Goal: Use online tool/utility: Utilize a website feature to perform a specific function

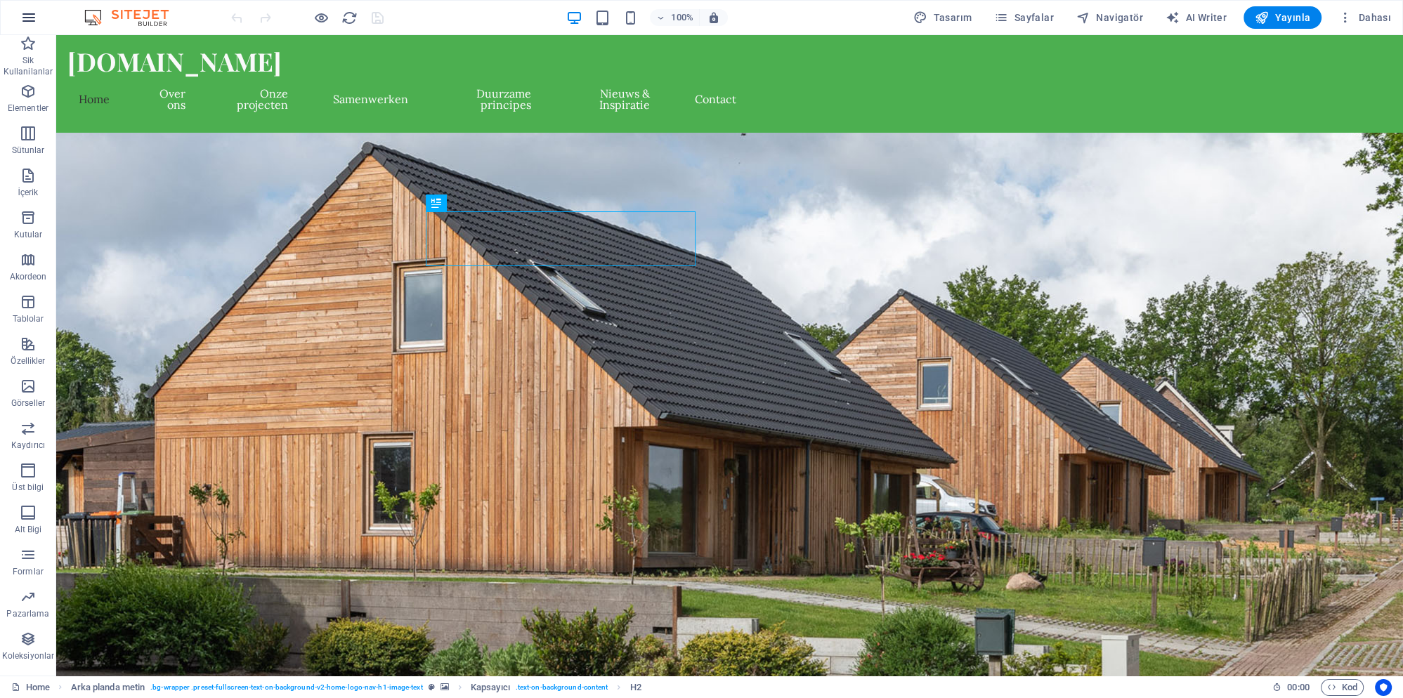
click at [29, 18] on icon "button" at bounding box center [28, 17] width 17 height 17
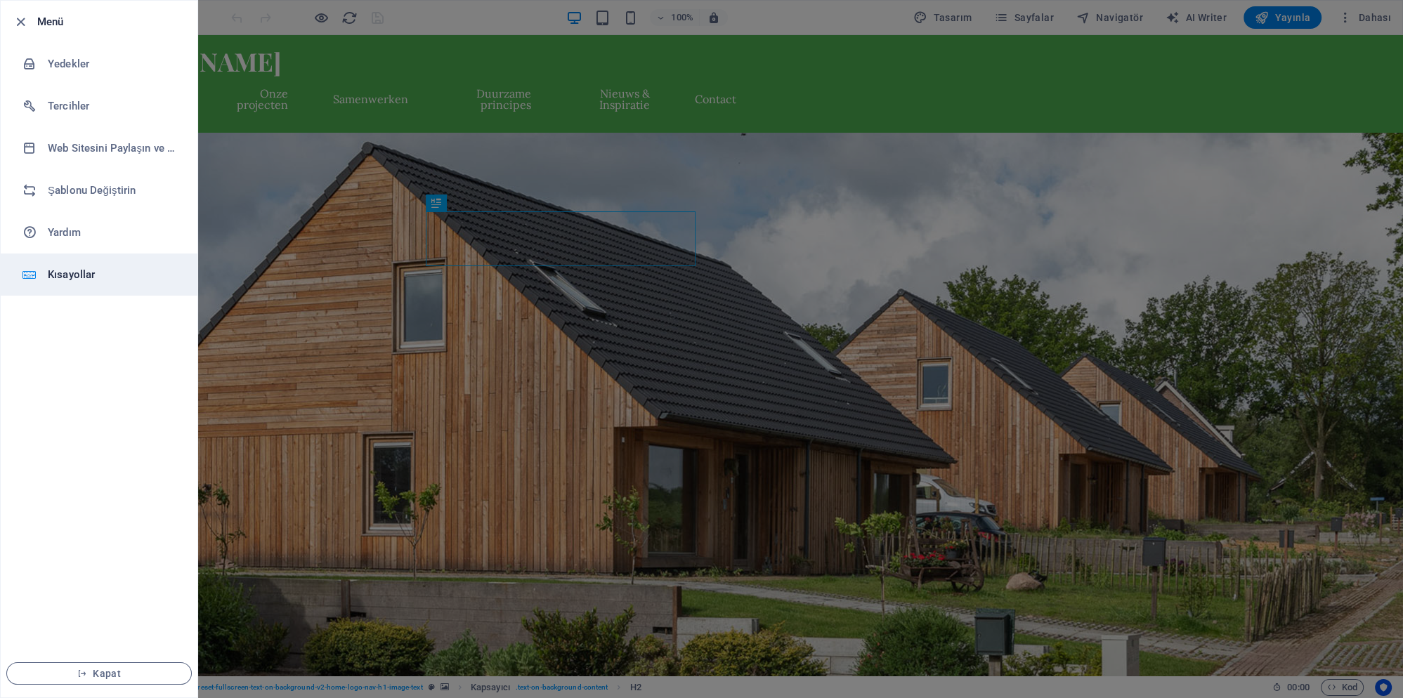
click at [83, 284] on li "Kısayollar" at bounding box center [99, 275] width 197 height 42
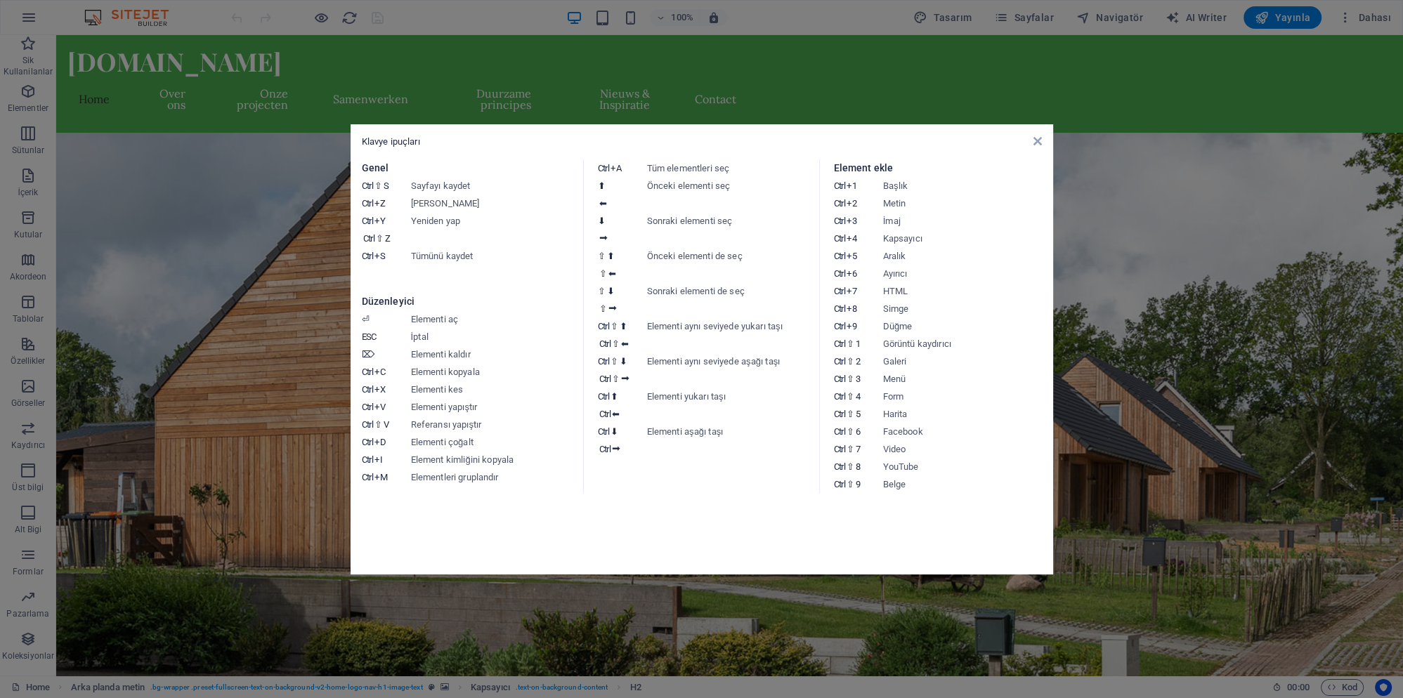
click at [844, 352] on dt "Ctrl ⇧ 1" at bounding box center [858, 344] width 49 height 18
click at [901, 389] on dd "Form" at bounding box center [966, 397] width 166 height 18
click at [893, 403] on dd "Form" at bounding box center [966, 397] width 166 height 18
click at [898, 448] on dd "Video" at bounding box center [966, 449] width 166 height 18
click at [901, 483] on dd "Belge" at bounding box center [966, 485] width 166 height 18
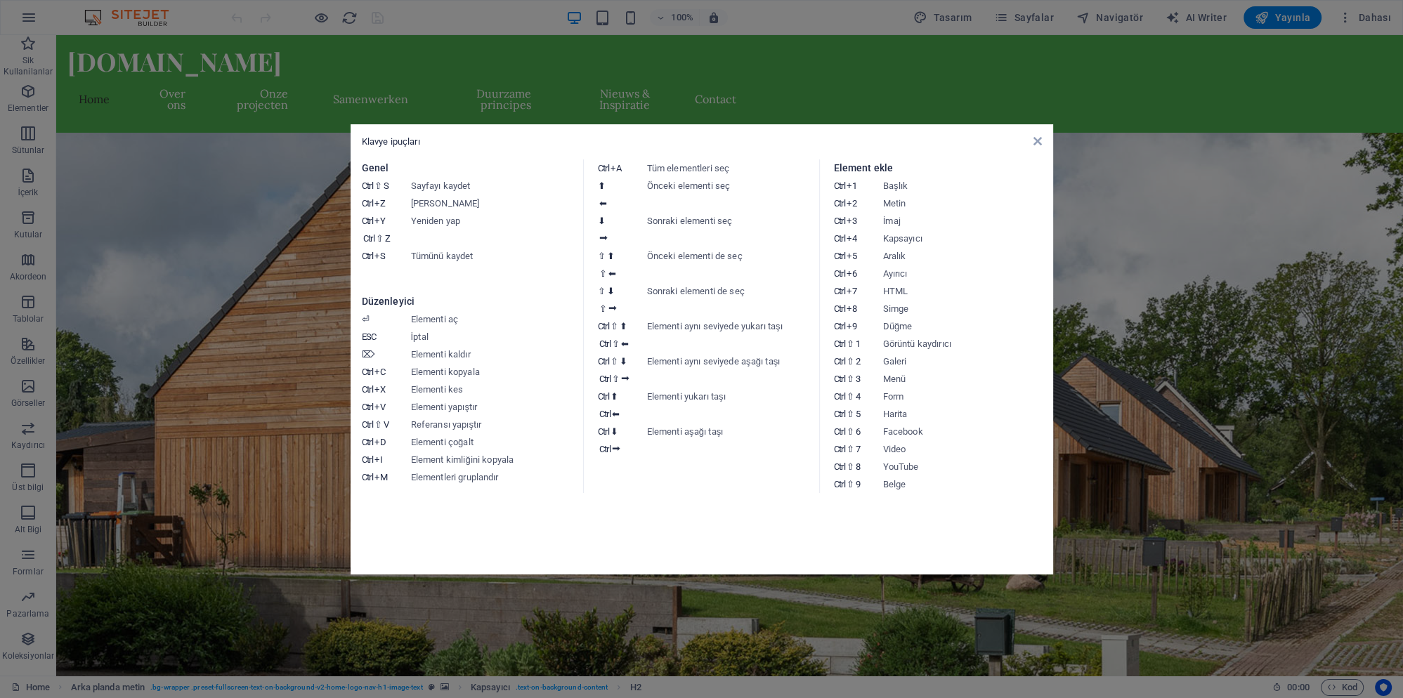
click at [851, 430] on icon "⇧" at bounding box center [850, 431] width 8 height 11
click at [1033, 136] on icon at bounding box center [1037, 141] width 8 height 11
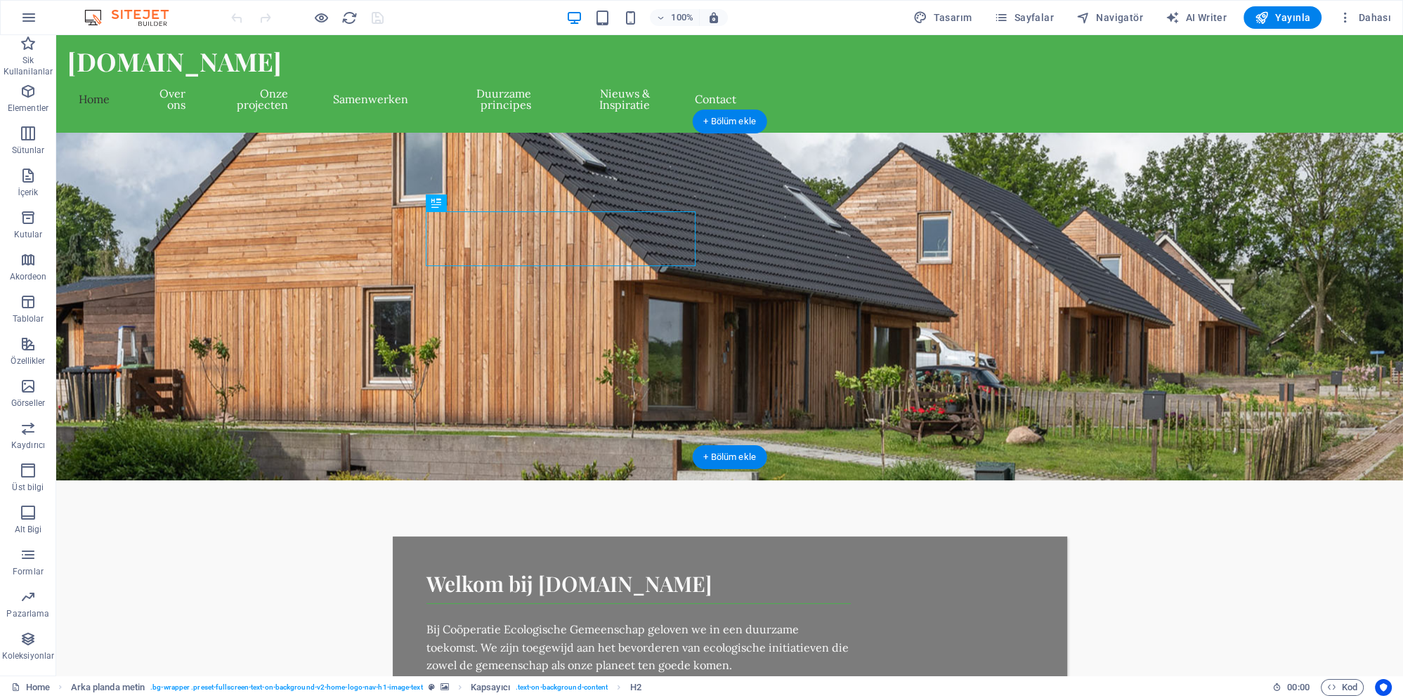
select select "%"
select select "px"
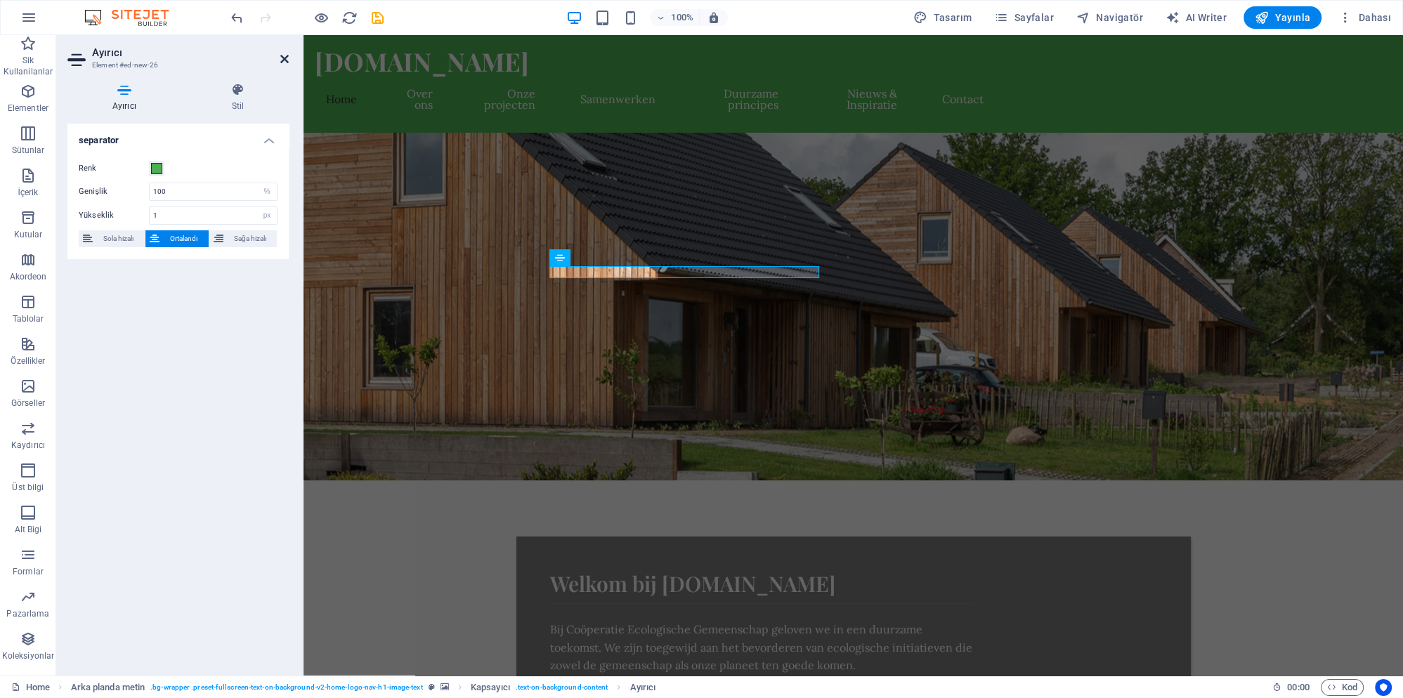
click at [282, 58] on icon at bounding box center [284, 58] width 8 height 11
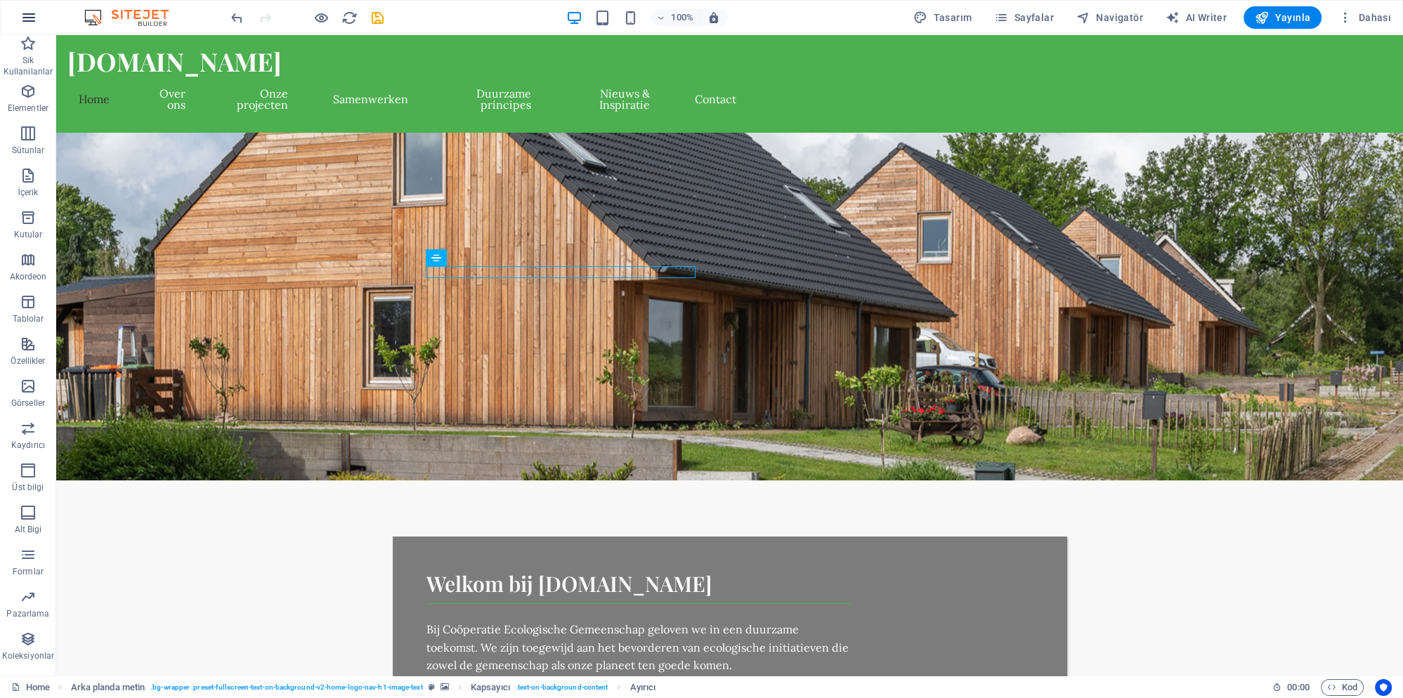
click at [30, 20] on icon "button" at bounding box center [28, 17] width 17 height 17
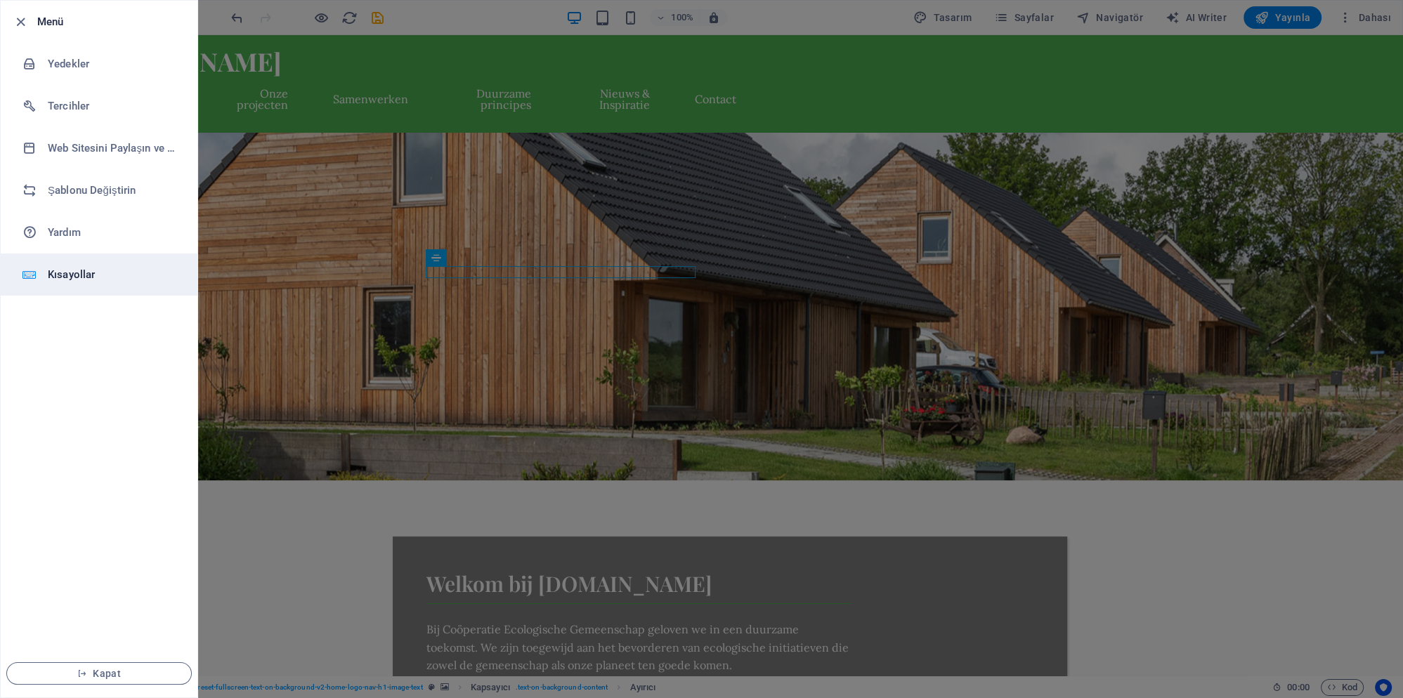
click at [61, 276] on h6 "Kısayollar" at bounding box center [113, 274] width 130 height 17
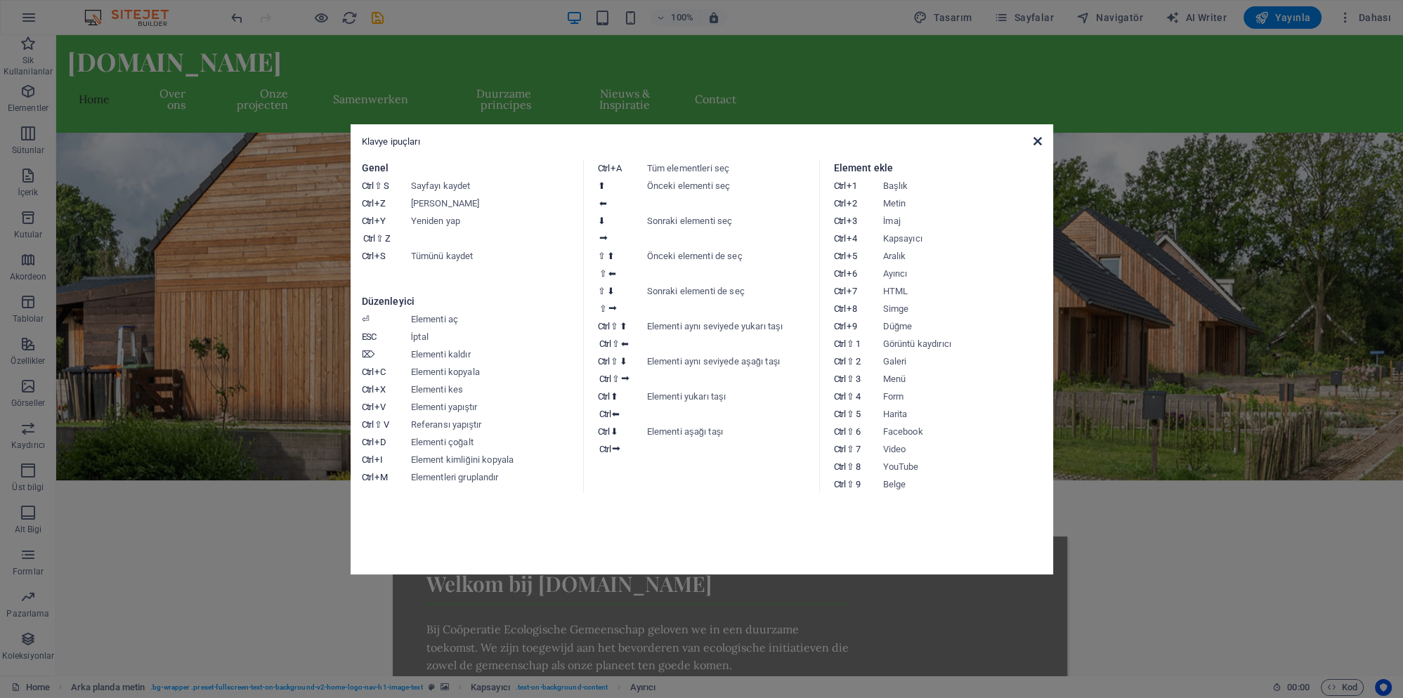
click at [1035, 143] on icon at bounding box center [1037, 141] width 8 height 11
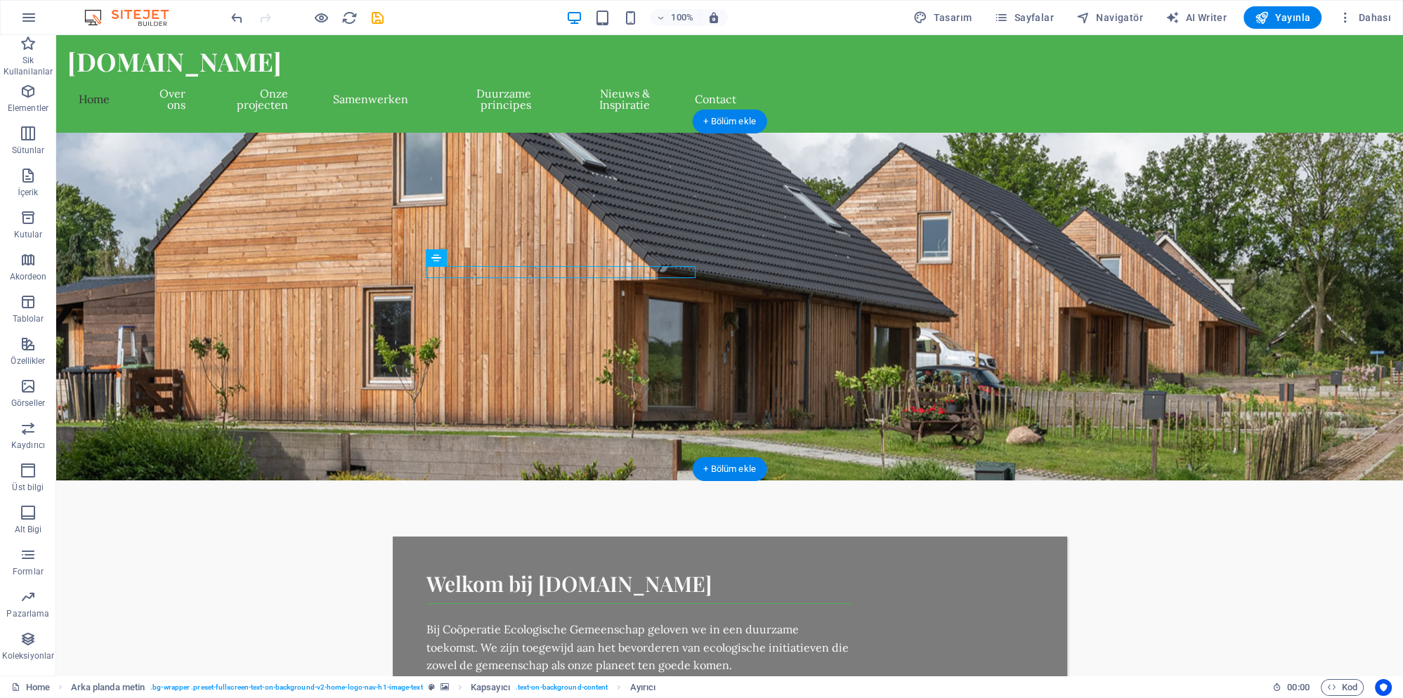
click at [240, 351] on figure at bounding box center [729, 307] width 1347 height 348
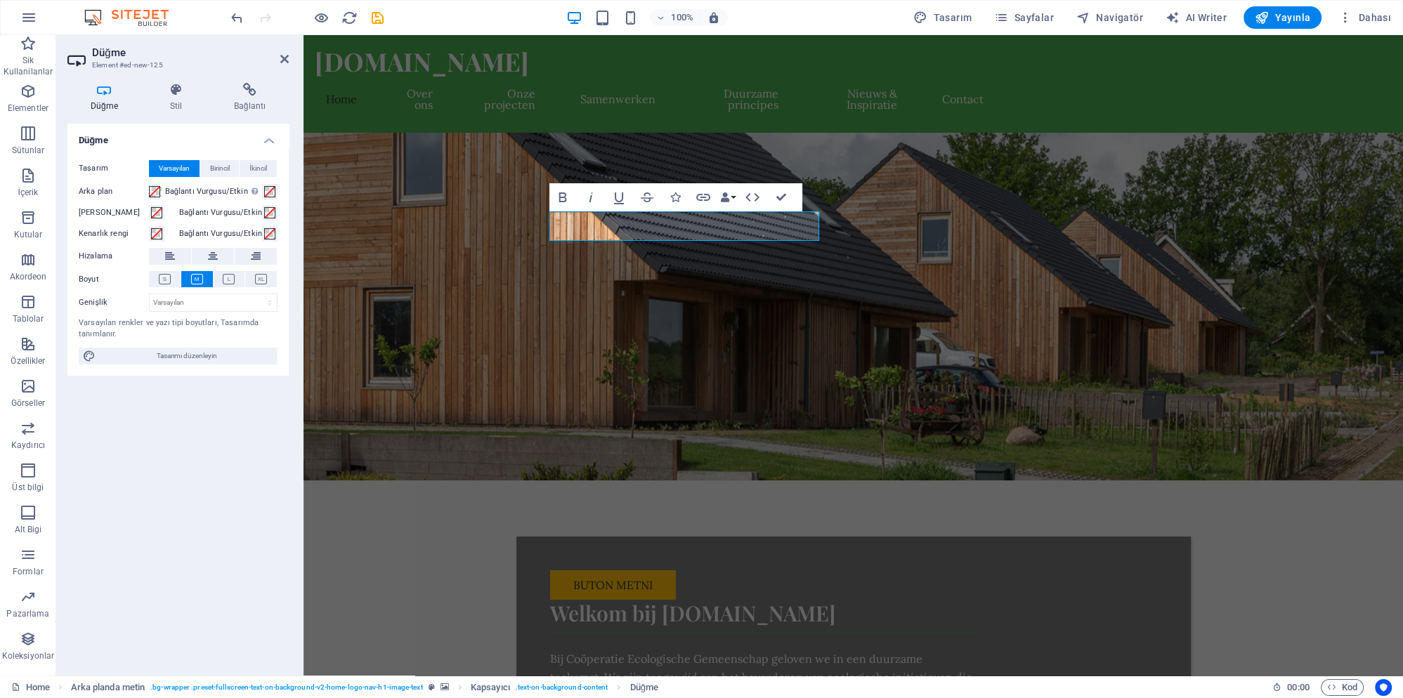
click at [929, 268] on figure at bounding box center [852, 307] width 1099 height 348
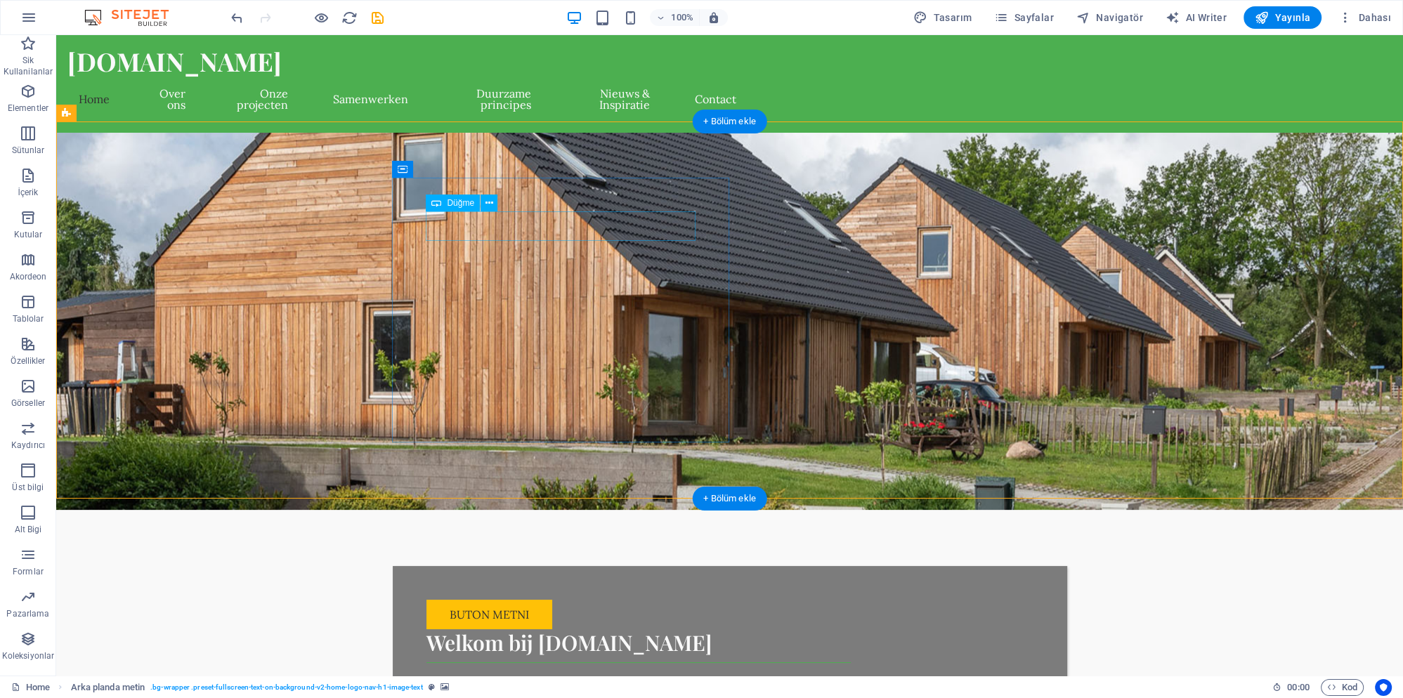
click at [528, 600] on div "Buton metni" at bounding box center [638, 615] width 424 height 30
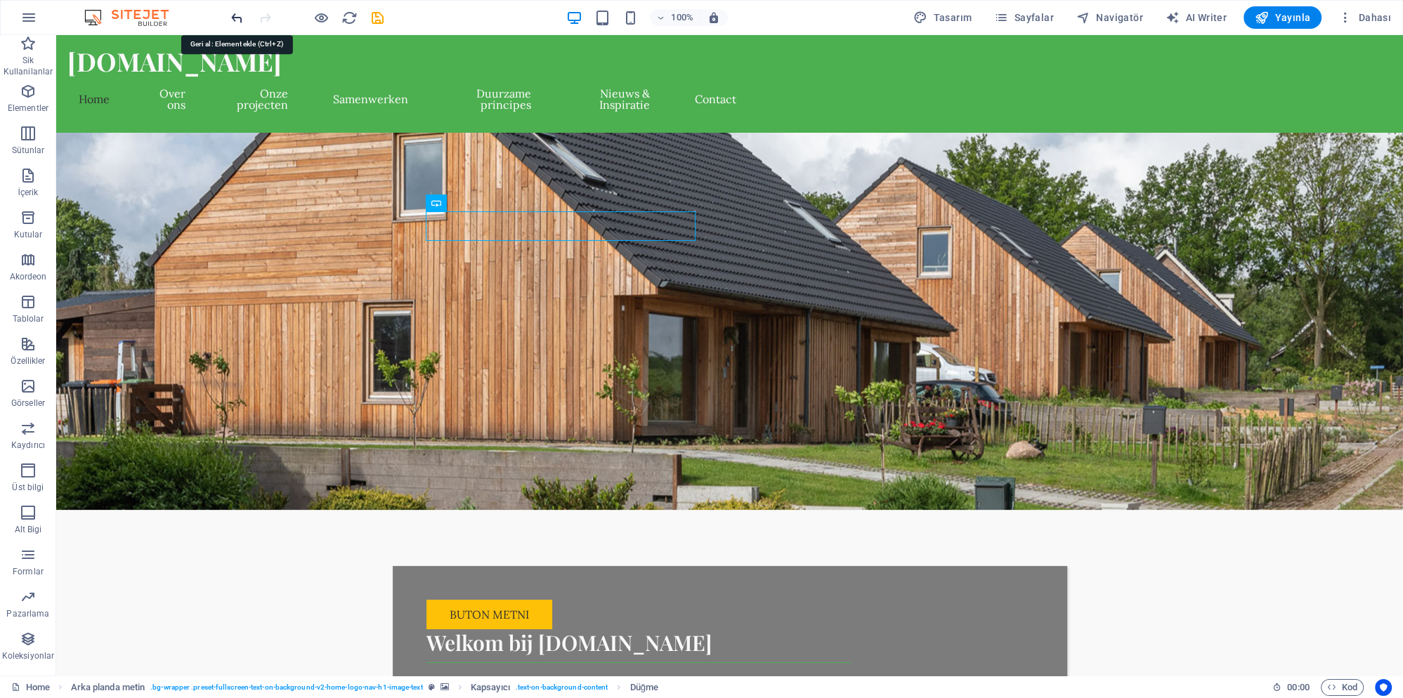
click at [230, 14] on icon "undo" at bounding box center [237, 18] width 16 height 16
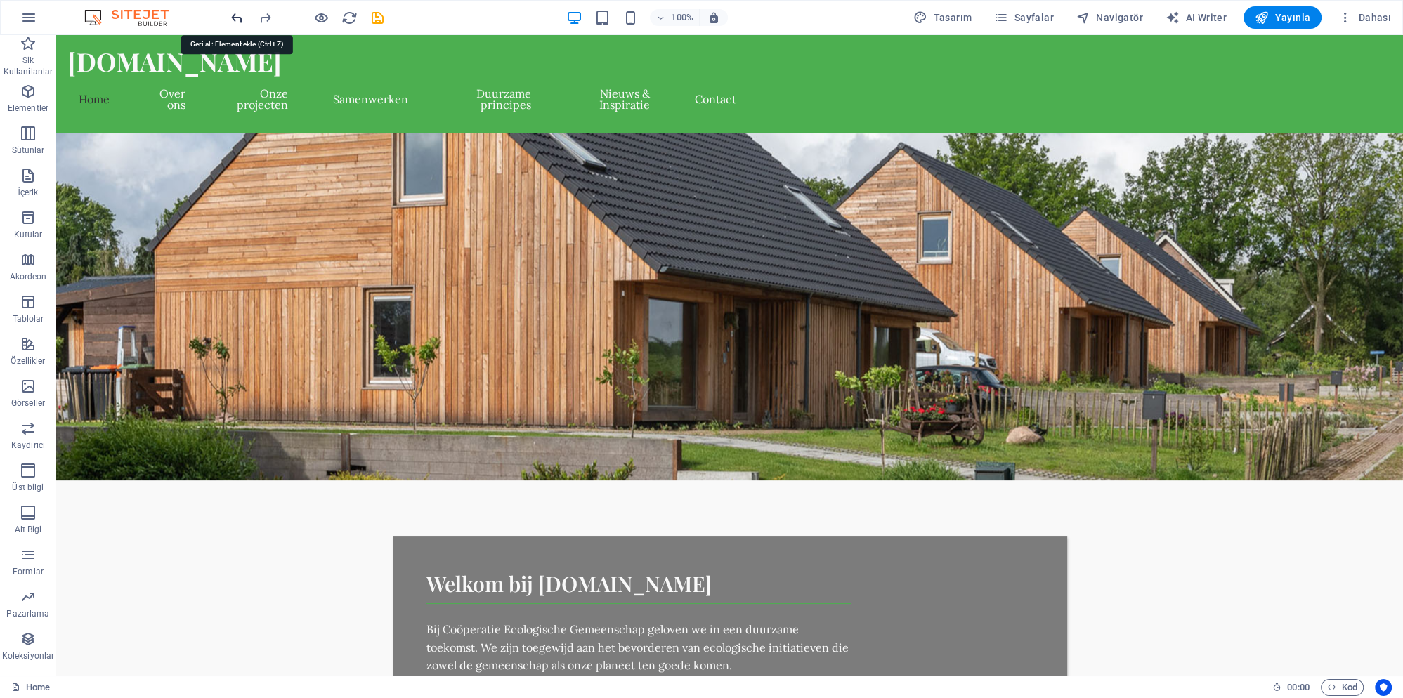
click at [230, 14] on icon "undo" at bounding box center [237, 18] width 16 height 16
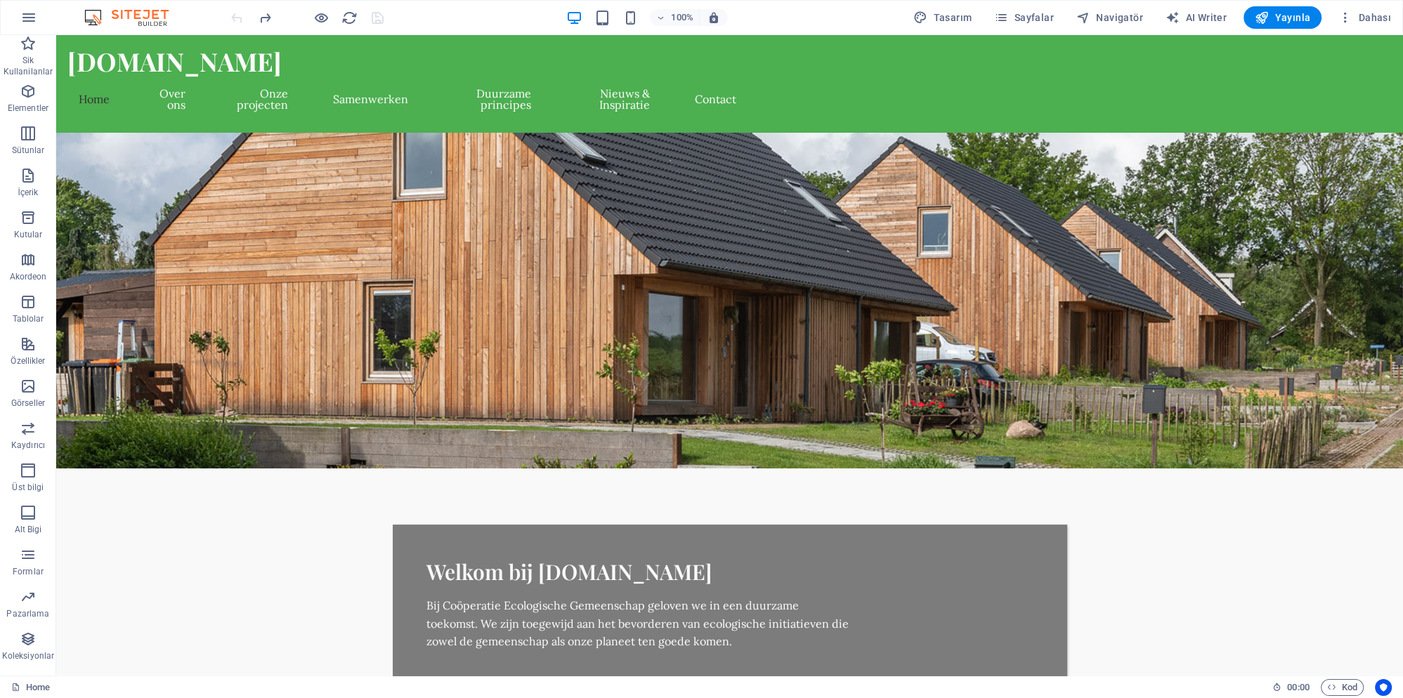
click at [230, 14] on div at bounding box center [306, 17] width 157 height 22
click at [261, 16] on icon "redo" at bounding box center [265, 18] width 16 height 16
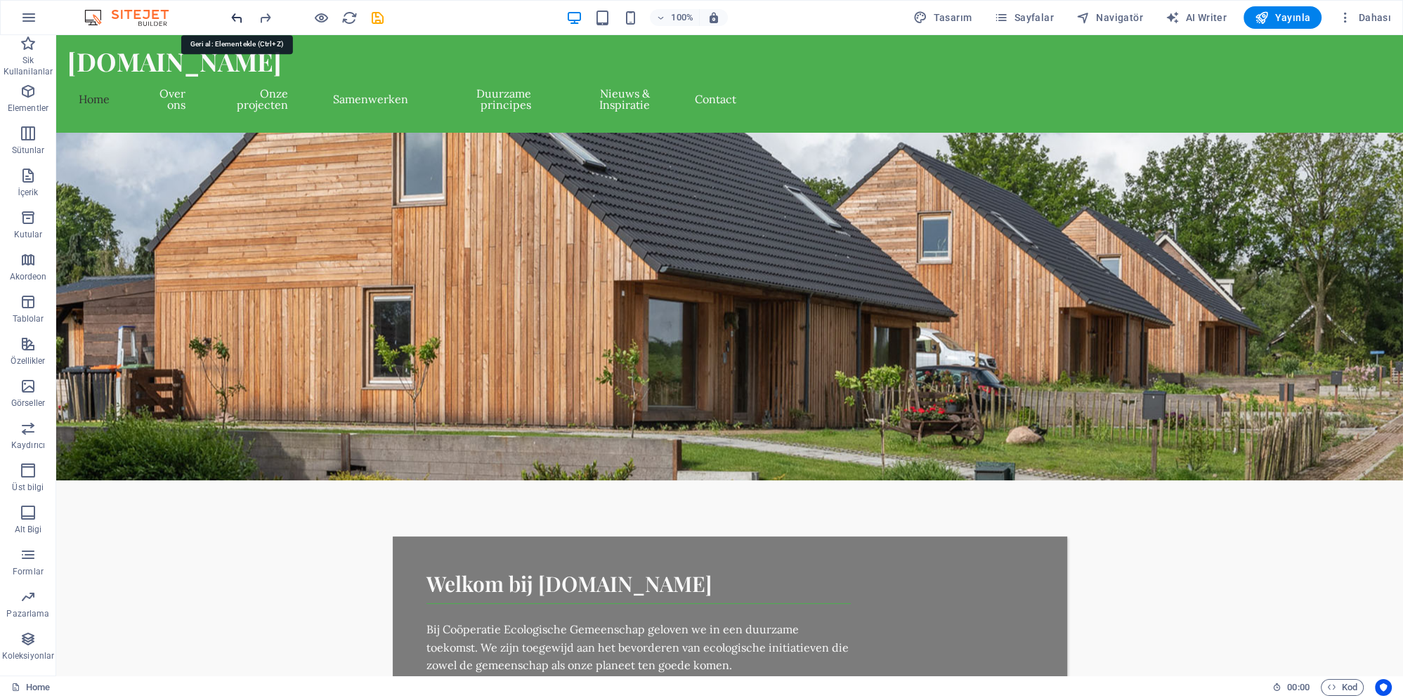
click at [233, 18] on icon "undo" at bounding box center [237, 18] width 16 height 16
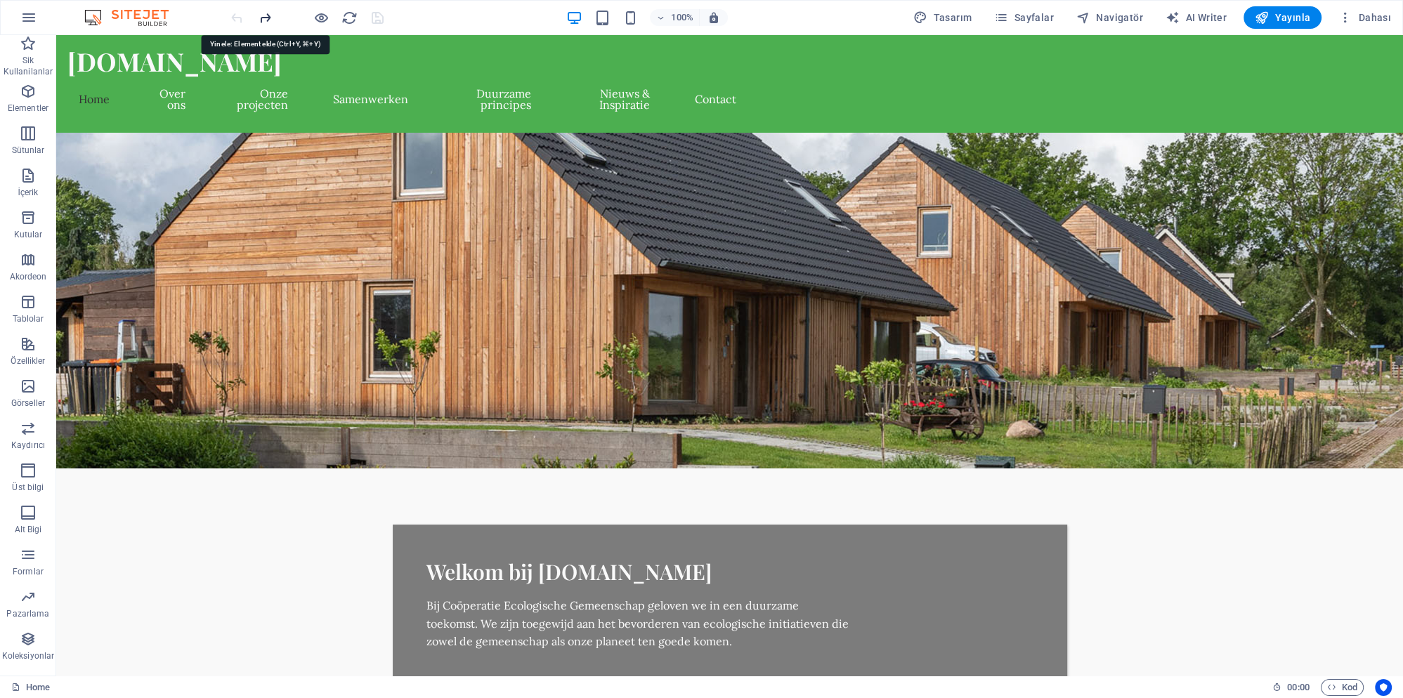
click at [268, 16] on icon "redo" at bounding box center [265, 18] width 16 height 16
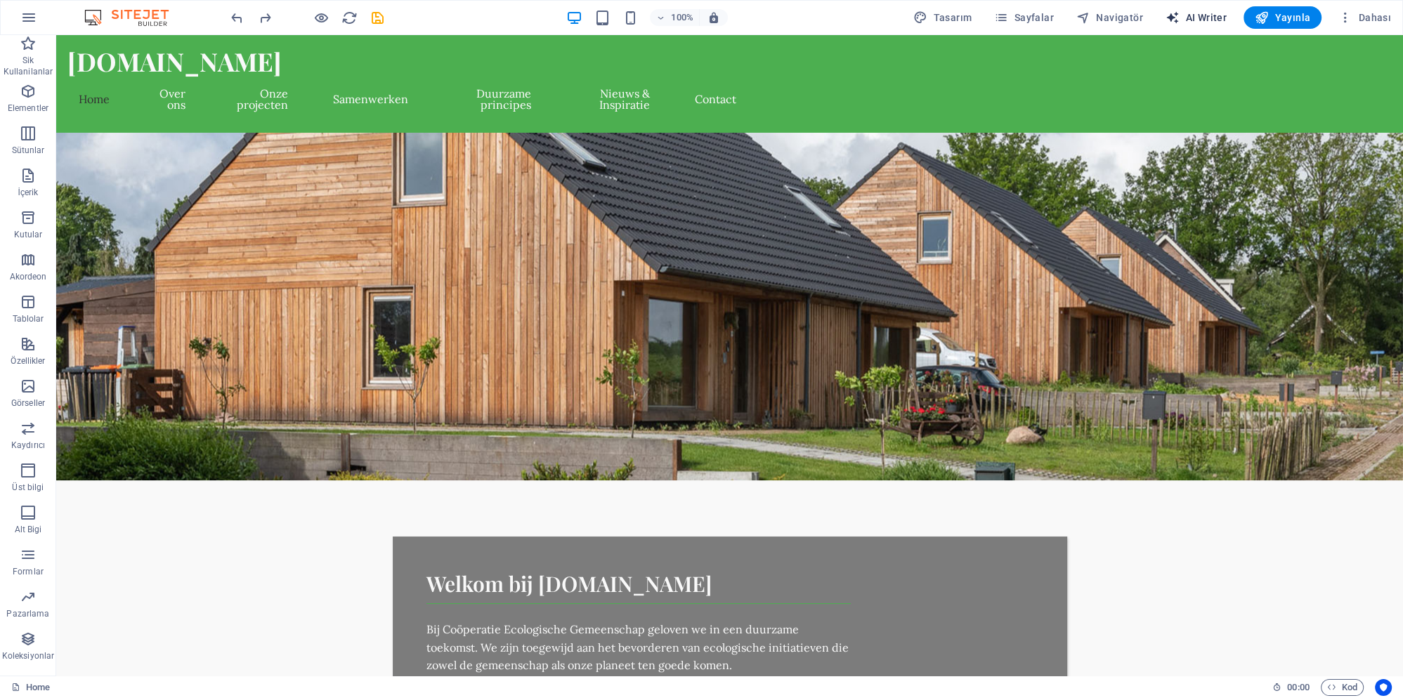
click at [1217, 15] on span "AI Writer" at bounding box center [1195, 18] width 61 height 14
select select "English"
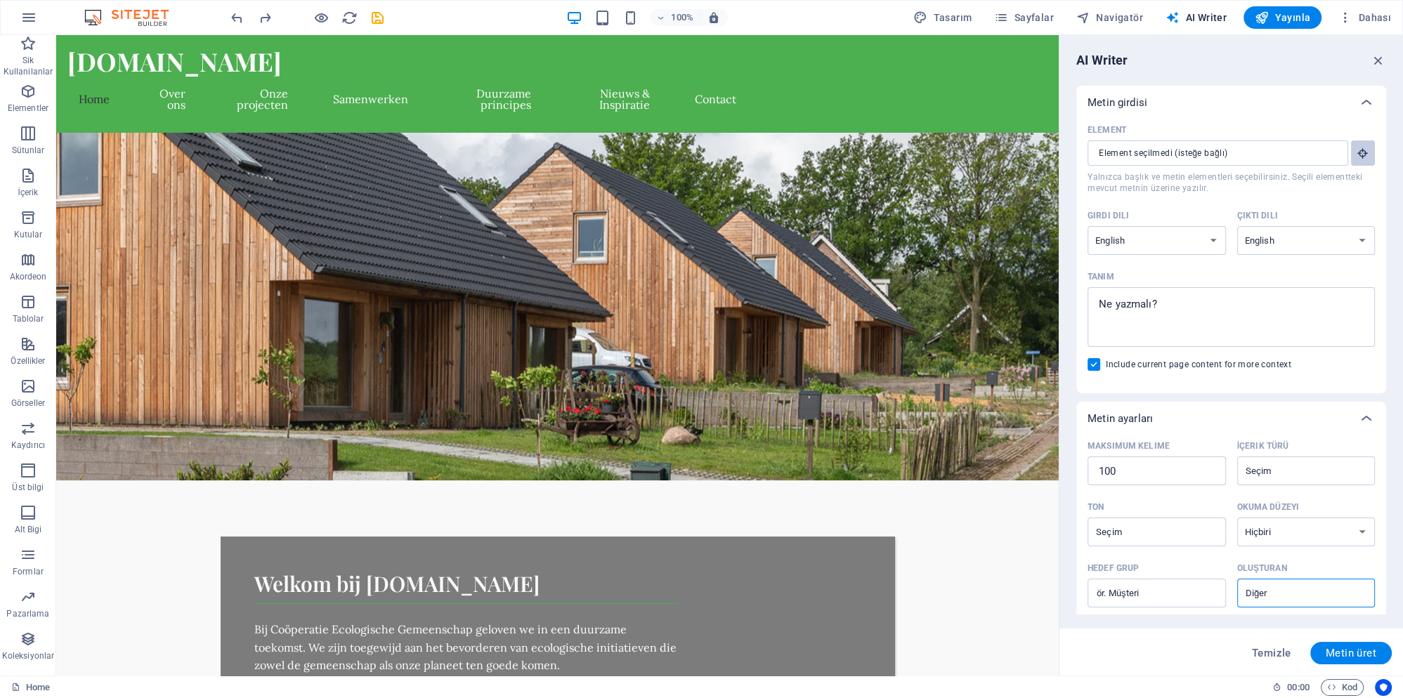
click at [1368, 153] on icon "button" at bounding box center [1362, 153] width 13 height 13
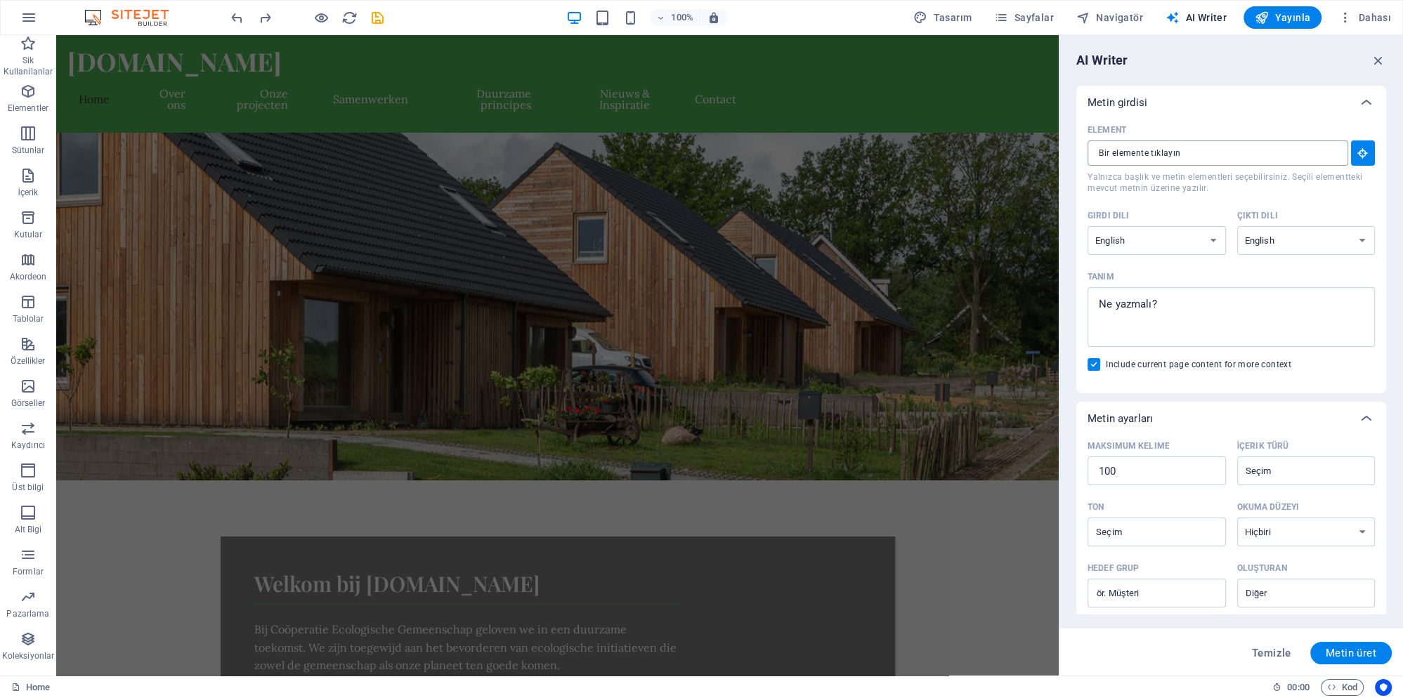
click at [1183, 150] on input "Element ​ Yalnızca başlık ve metin elementleri seçebilirsiniz. Seçili elementte…" at bounding box center [1212, 152] width 251 height 25
click at [1184, 150] on input "Element ​ Yalnızca başlık ve metin elementleri seçebilirsiniz. Seçili elementte…" at bounding box center [1212, 152] width 251 height 25
click at [1355, 150] on button "Element ​ Yalnızca başlık ve metin elementleri seçebilirsiniz. Seçili elementte…" at bounding box center [1363, 152] width 24 height 25
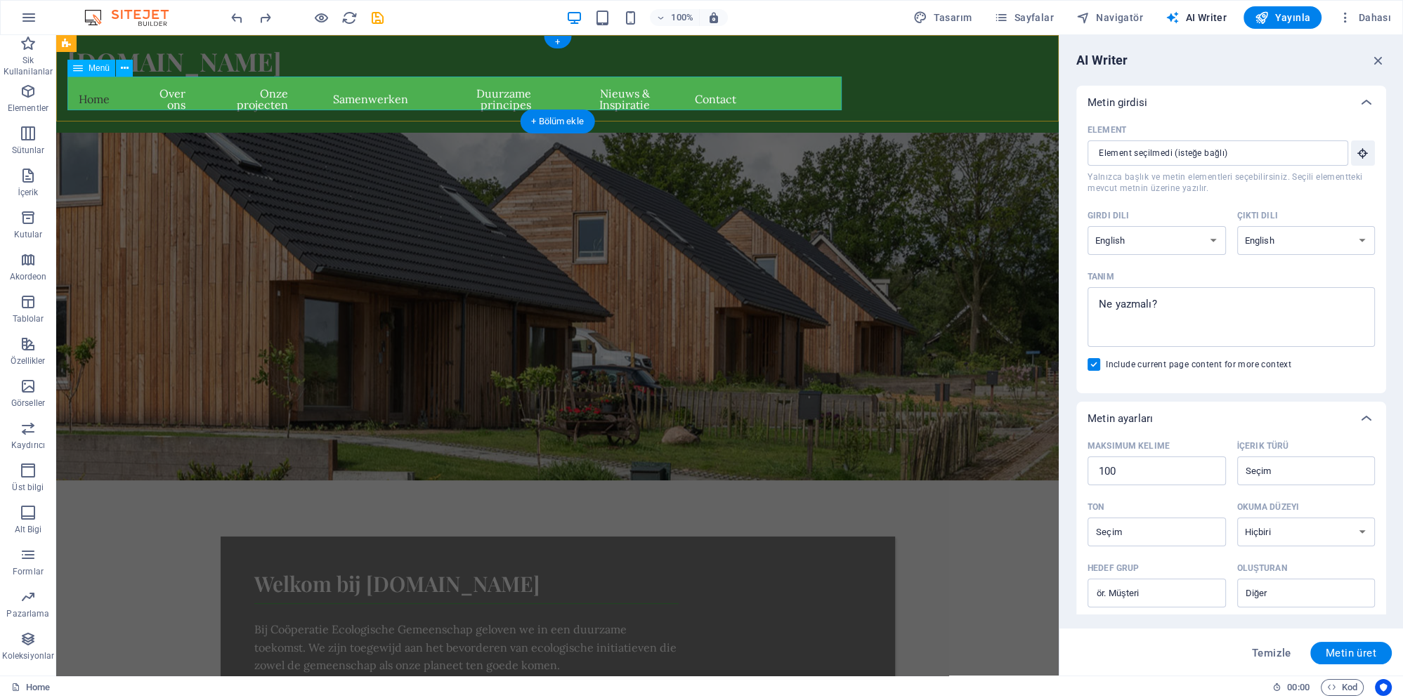
click at [747, 97] on nav "Home Over ons Onze projecten Samenwer[PERSON_NAME] principes Nieuws & Inspirati…" at bounding box center [407, 99] width 680 height 45
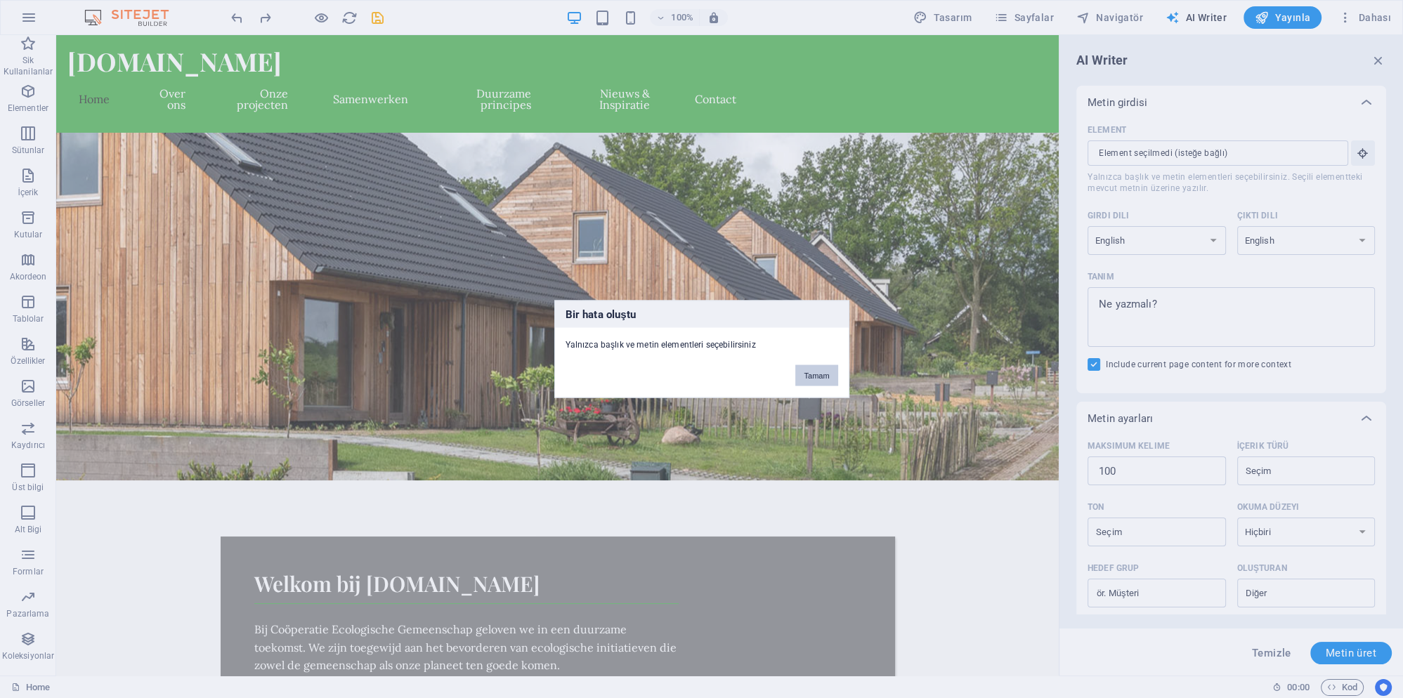
click at [829, 372] on button "Tamam" at bounding box center [816, 375] width 42 height 21
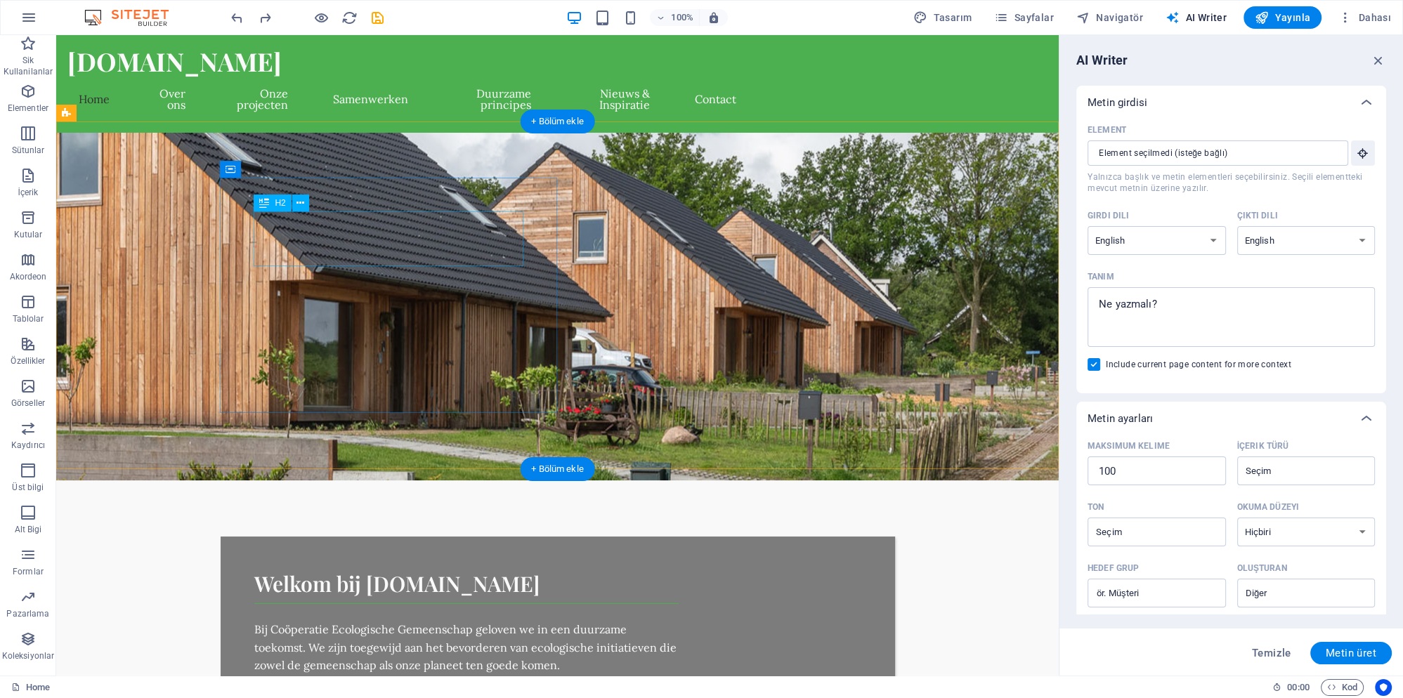
click at [288, 570] on div "Welkom bij [DOMAIN_NAME]" at bounding box center [466, 583] width 424 height 27
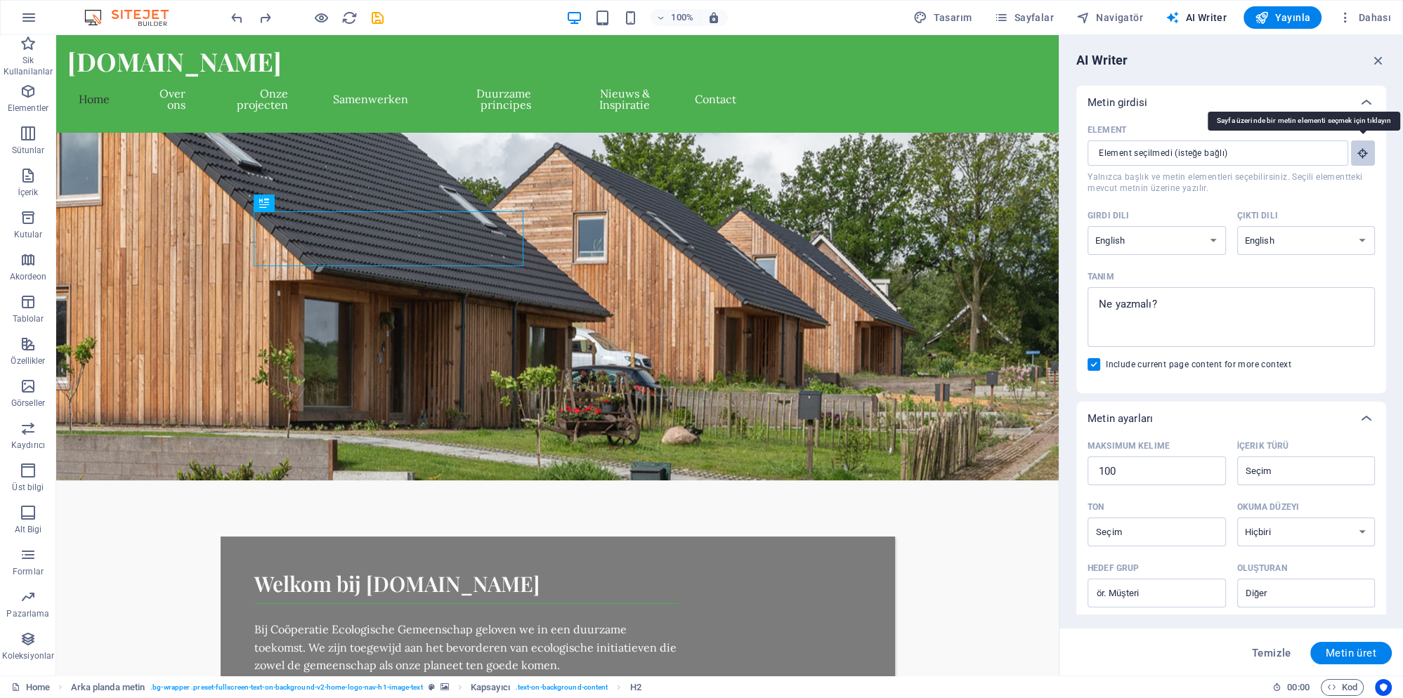
click at [1358, 151] on icon "button" at bounding box center [1362, 153] width 13 height 13
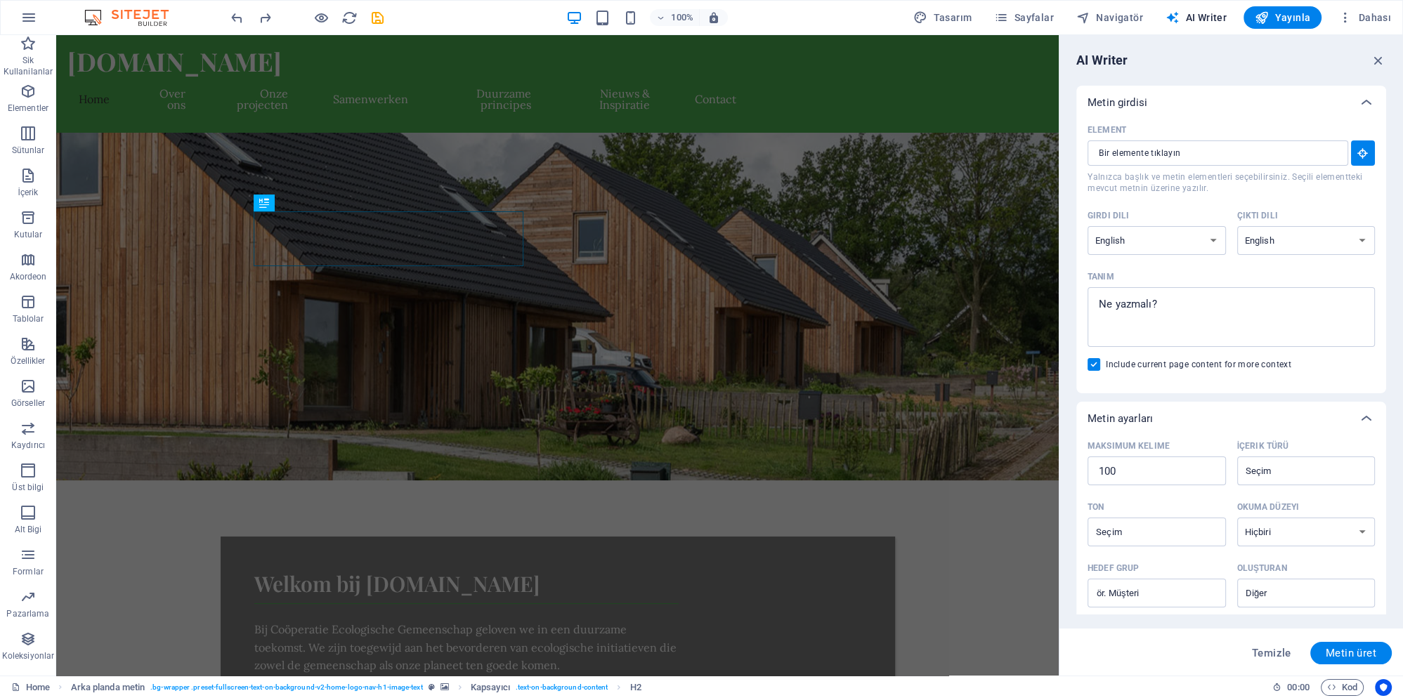
click at [1359, 149] on icon "button" at bounding box center [1362, 153] width 13 height 13
select select "Dutch"
click option "Dutch" at bounding box center [0, 0] width 0 height 0
select select "Dutch"
click option "Dutch" at bounding box center [0, 0] width 0 height 0
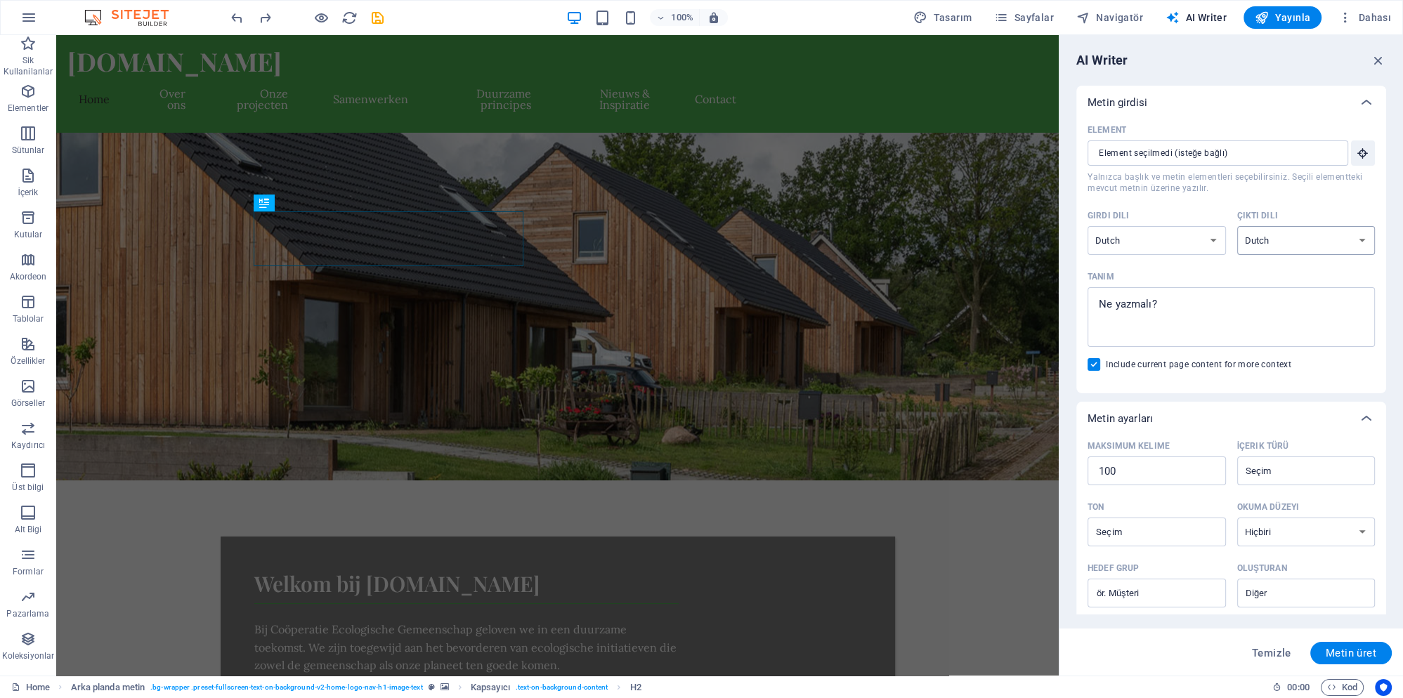
select select "Polish"
click option "Polish" at bounding box center [0, 0] width 0 height 0
click at [1158, 313] on textarea "Tanım x ​" at bounding box center [1230, 317] width 273 height 46
type textarea "x"
click at [1364, 159] on icon "button" at bounding box center [1362, 153] width 13 height 13
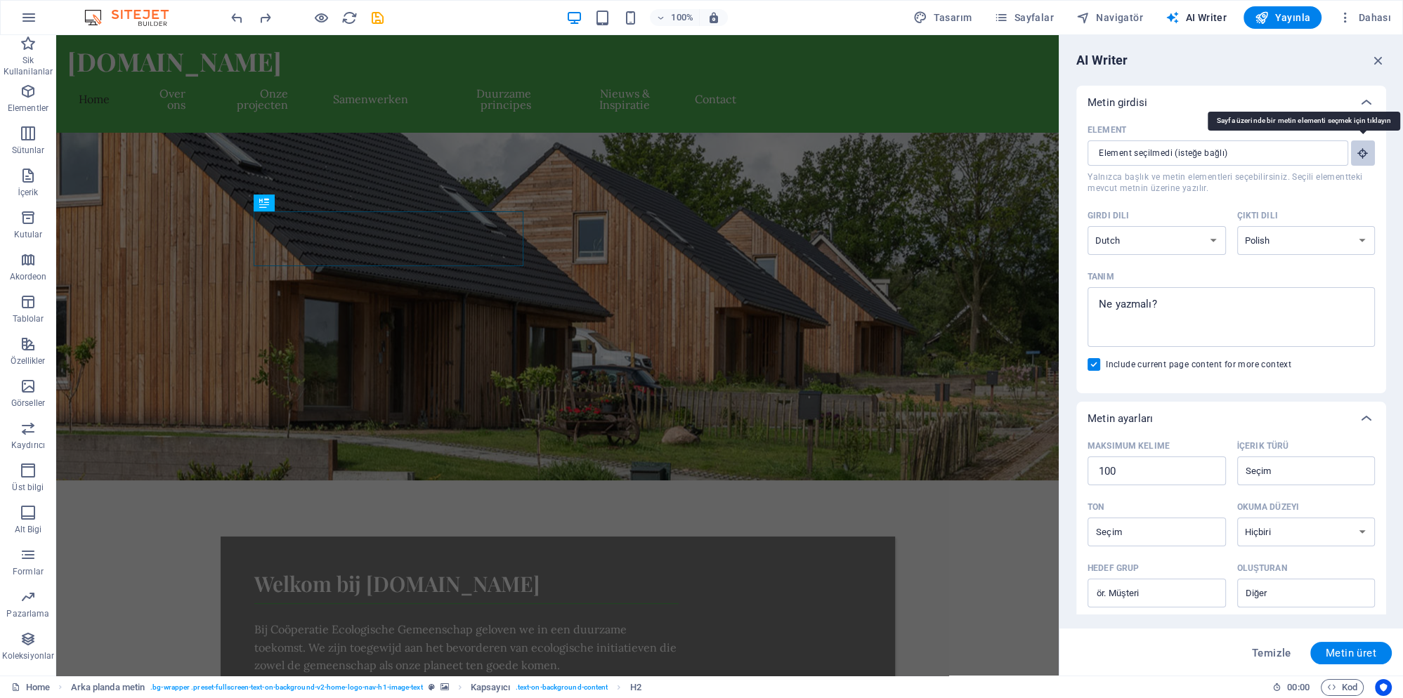
click at [1362, 152] on icon "button" at bounding box center [1362, 153] width 13 height 13
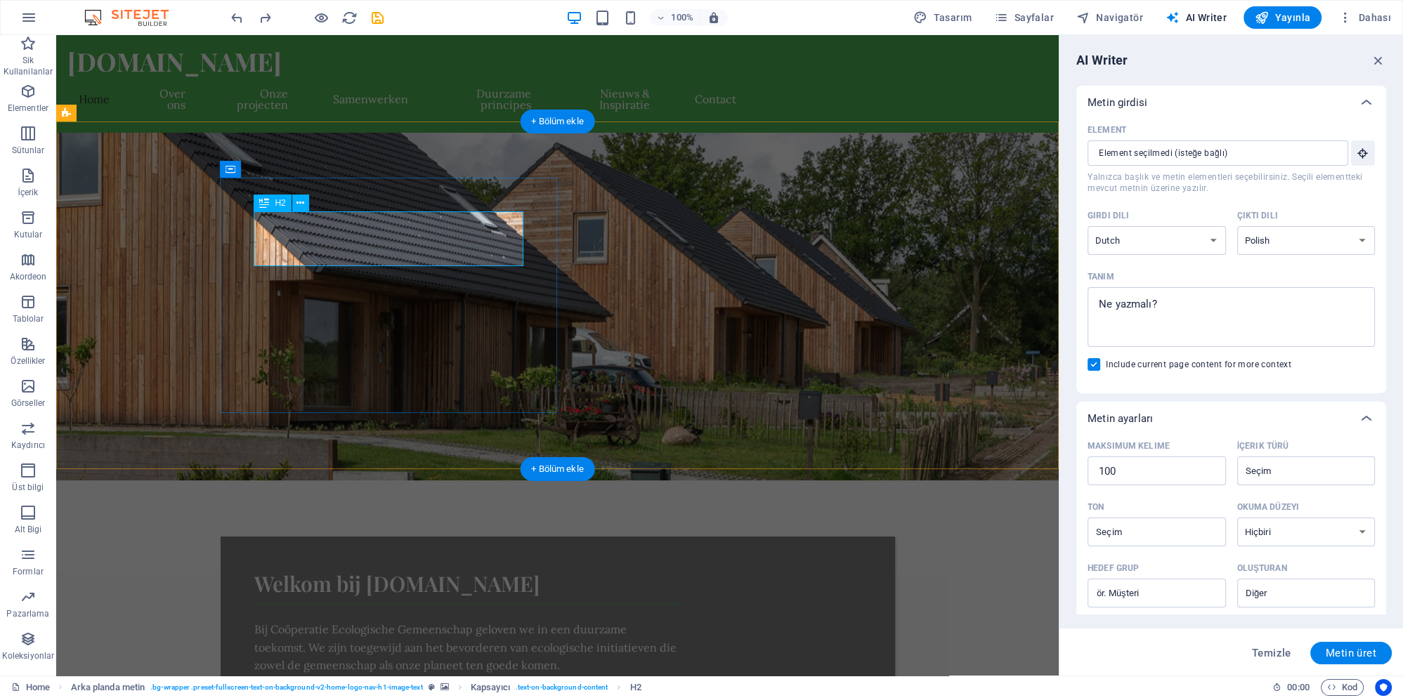
click at [310, 570] on div "Welkom bij [DOMAIN_NAME]" at bounding box center [466, 583] width 424 height 27
type input "#ed-1011475737"
type textarea "x"
type input "10"
type textarea "x"
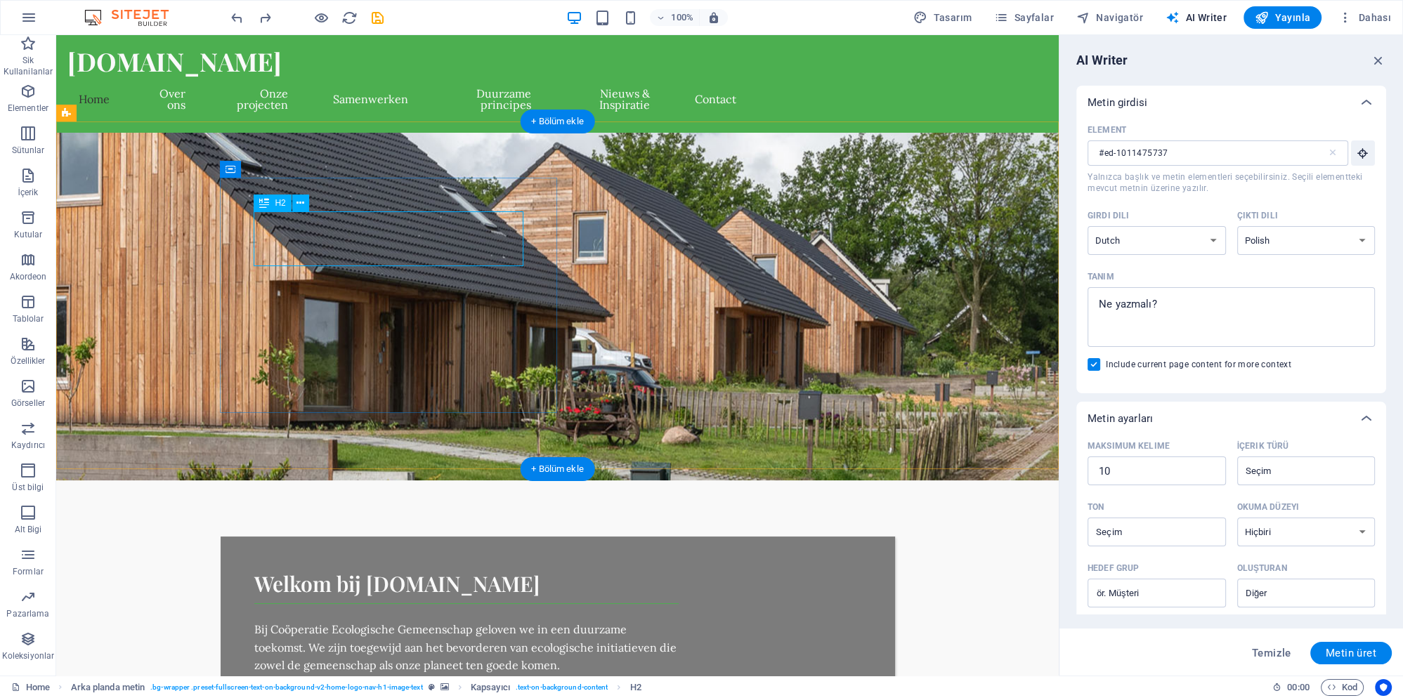
click at [310, 570] on div "Welkom bij [DOMAIN_NAME]" at bounding box center [466, 583] width 424 height 27
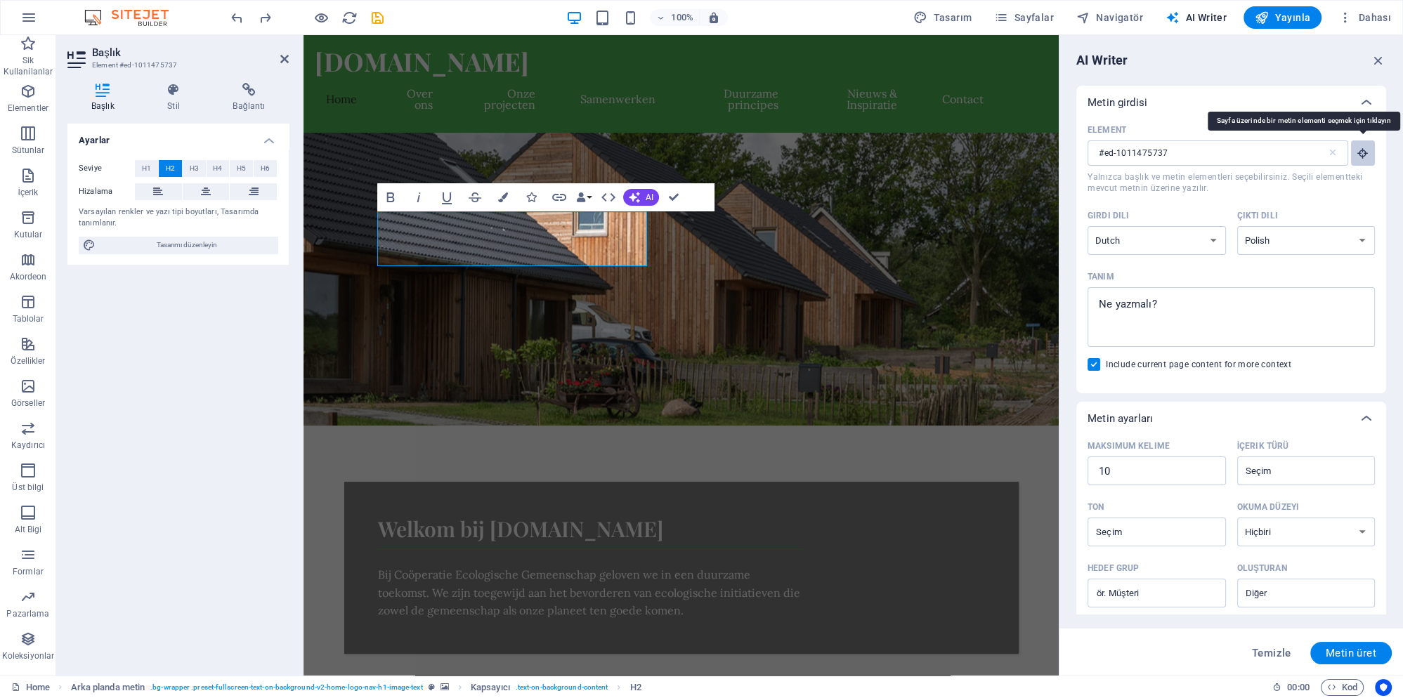
click at [1368, 156] on icon "button" at bounding box center [1362, 153] width 13 height 13
click at [1363, 148] on icon "button" at bounding box center [1362, 153] width 13 height 13
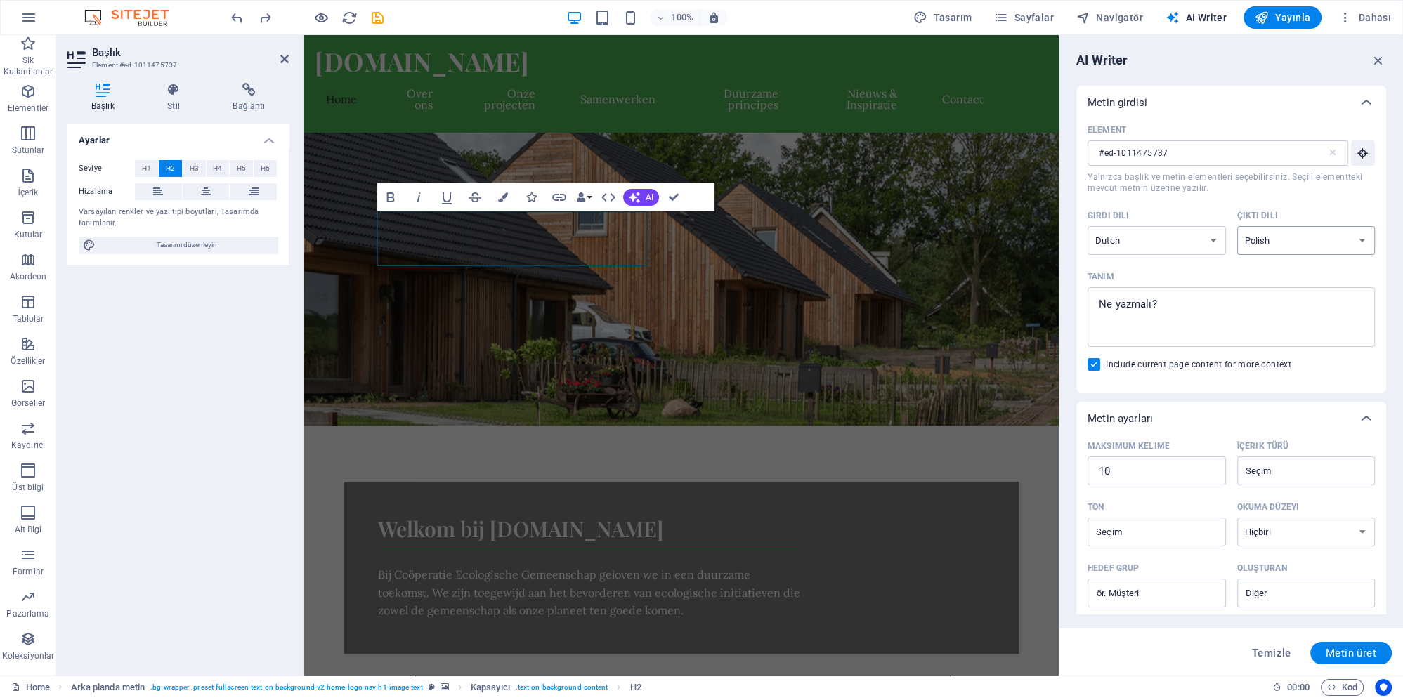
select select "English"
click option "English" at bounding box center [0, 0] width 0 height 0
select select "English"
click option "English" at bounding box center [0, 0] width 0 height 0
click at [1189, 314] on textarea "Tanım x ​" at bounding box center [1230, 317] width 273 height 46
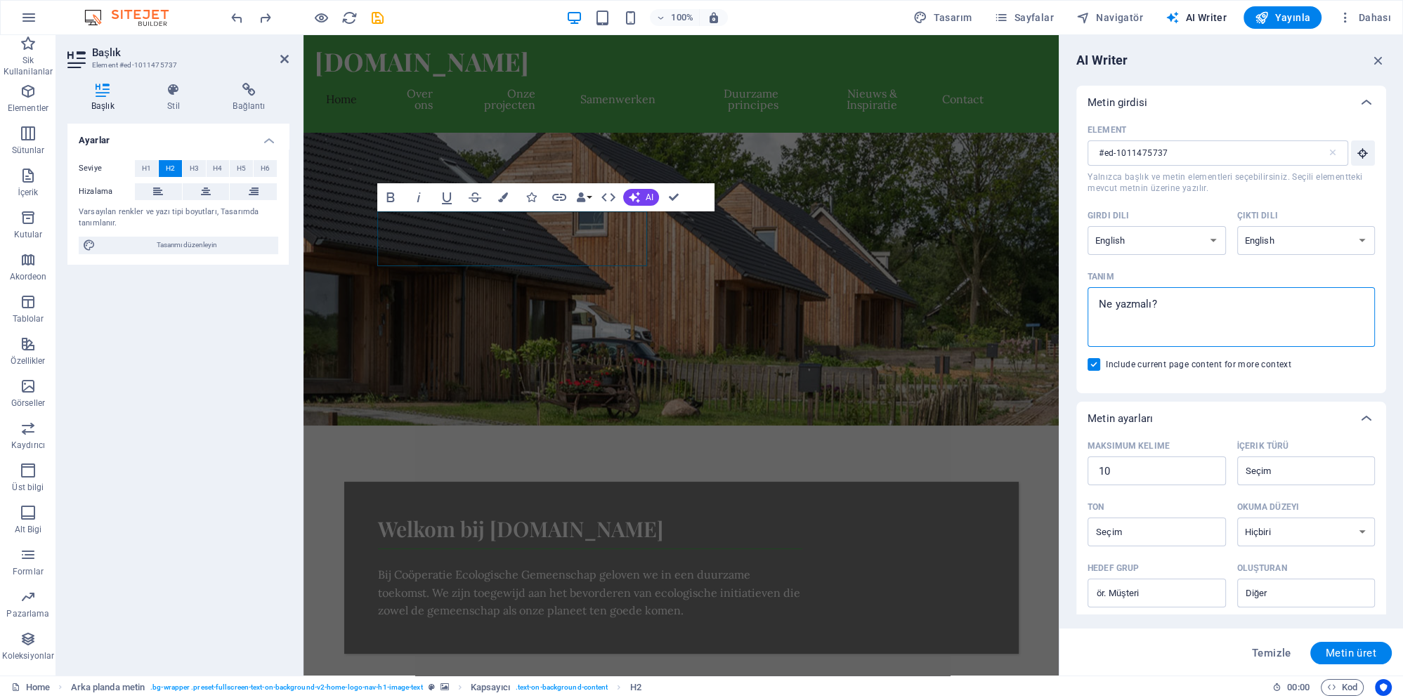
click at [1188, 313] on textarea "Tanım x ​" at bounding box center [1230, 317] width 273 height 46
click at [1153, 309] on textarea "Tanım x ​" at bounding box center [1230, 317] width 273 height 46
click at [1141, 304] on textarea "Tanım x ​" at bounding box center [1230, 317] width 273 height 46
click at [1342, 658] on span "Metin üret" at bounding box center [1351, 653] width 51 height 11
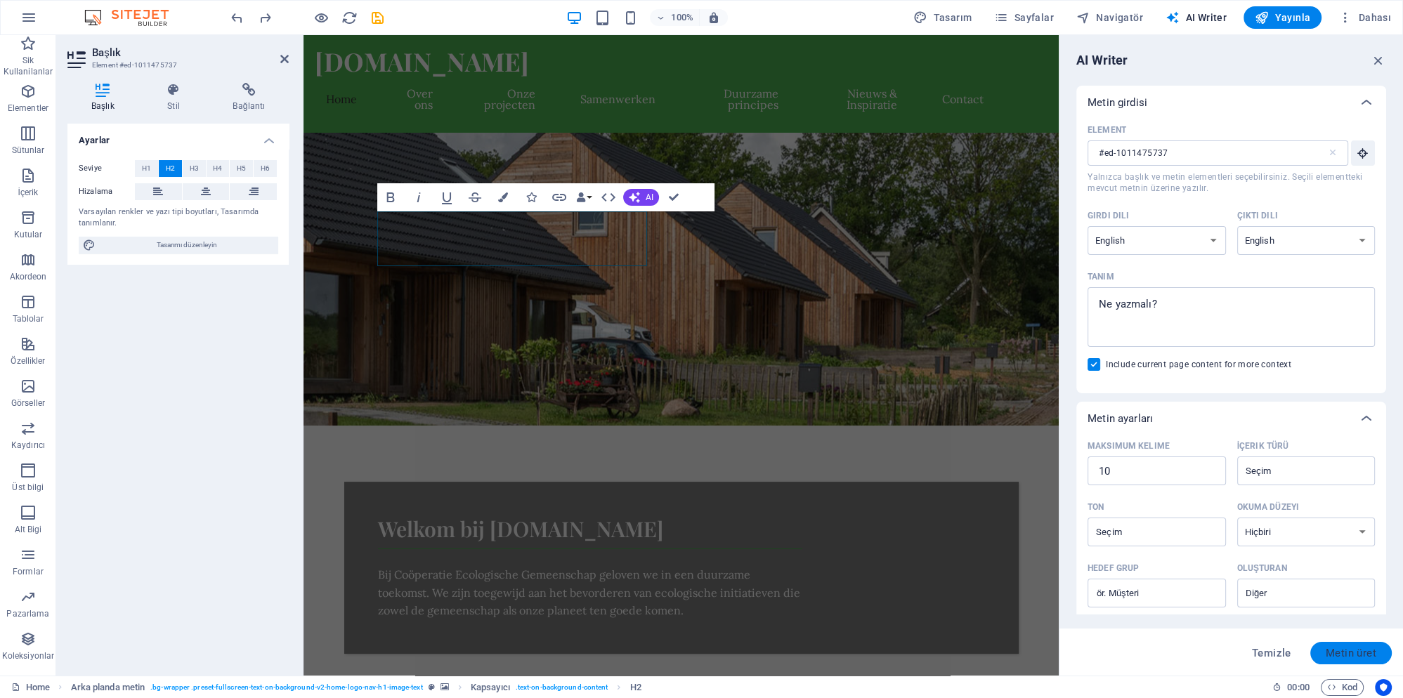
type textarea "x"
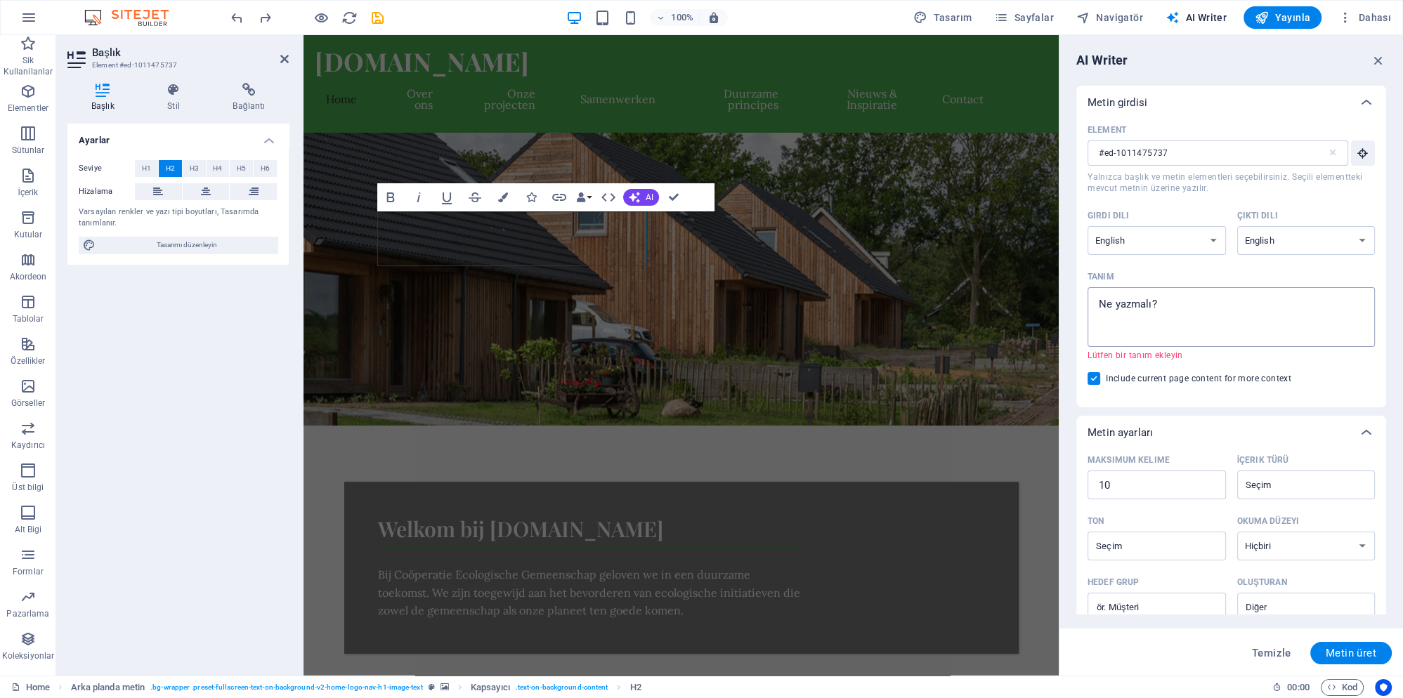
click at [1159, 319] on textarea "Tanım x ​ Lütfen bir tanım ekleyin" at bounding box center [1230, 317] width 273 height 46
type textarea "x"
click at [1375, 58] on icon "button" at bounding box center [1377, 60] width 15 height 15
